Goal: Task Accomplishment & Management: Manage account settings

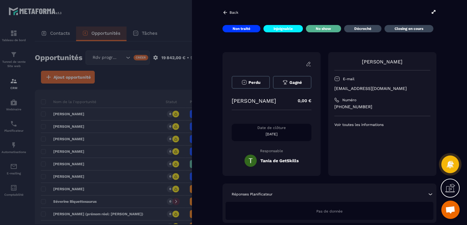
scroll to position [763, 0]
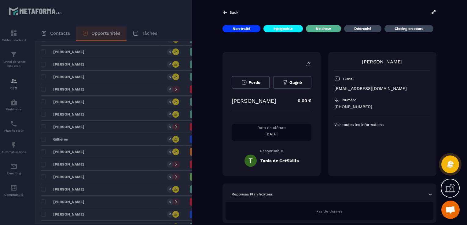
click at [242, 100] on p "[PERSON_NAME]" at bounding box center [253, 101] width 44 height 6
copy p "[PERSON_NAME]"
click at [67, 166] on div at bounding box center [233, 112] width 467 height 225
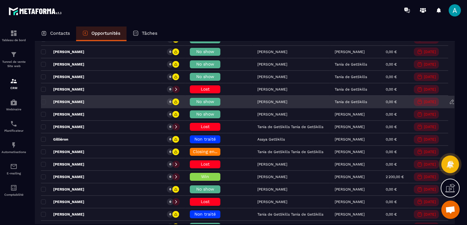
click at [196, 99] on span "No show" at bounding box center [205, 101] width 18 height 5
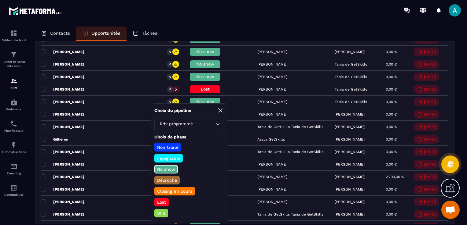
click at [160, 202] on p "Lost" at bounding box center [161, 202] width 11 height 6
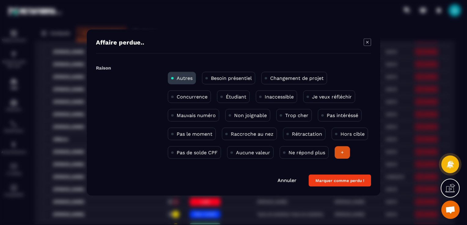
click at [193, 135] on p "Pas le moment" at bounding box center [194, 134] width 36 height 6
click at [341, 182] on button "Marquer comme perdu !" at bounding box center [339, 181] width 62 height 12
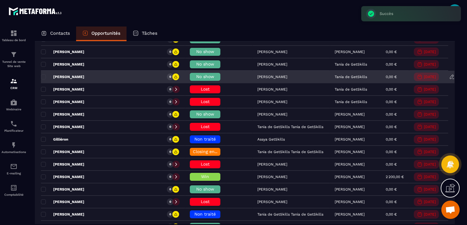
click at [118, 74] on div "[PERSON_NAME]" at bounding box center [101, 77] width 120 height 12
